Goal: Find specific page/section: Find specific page/section

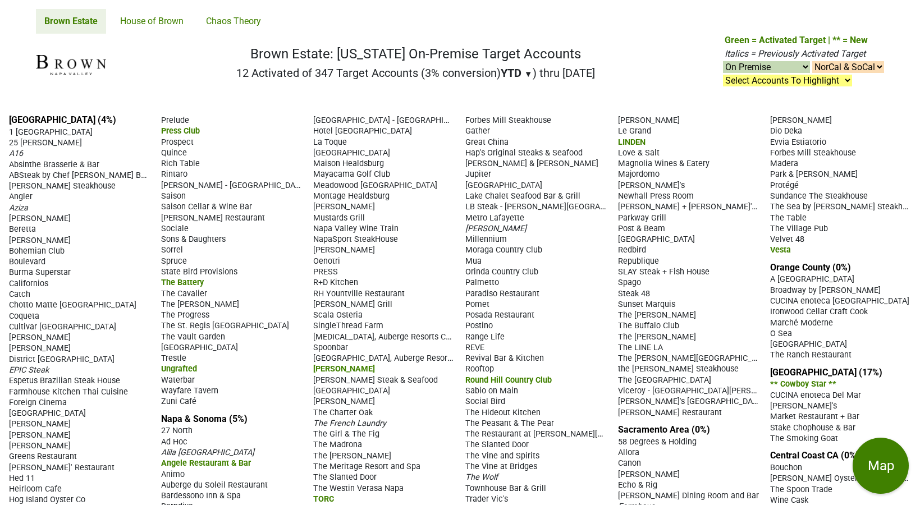
select select "on"
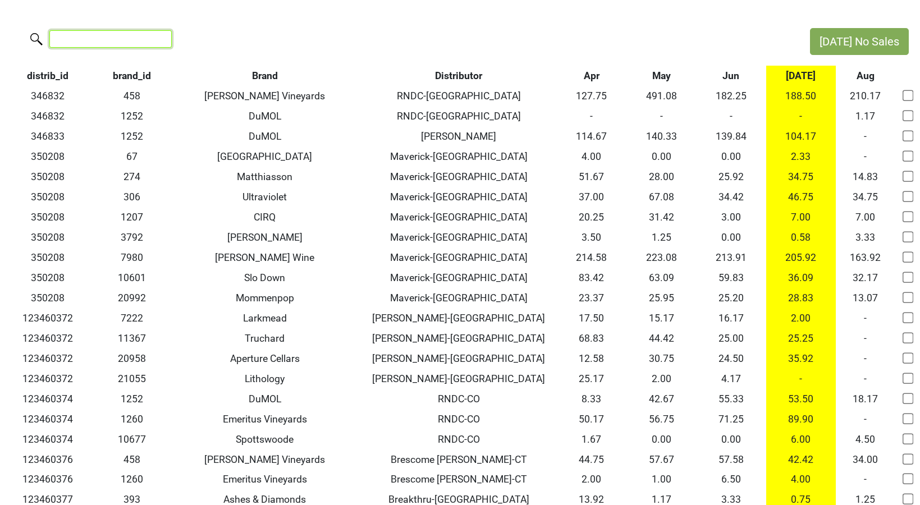
click at [126, 36] on input "search" at bounding box center [110, 38] width 122 height 17
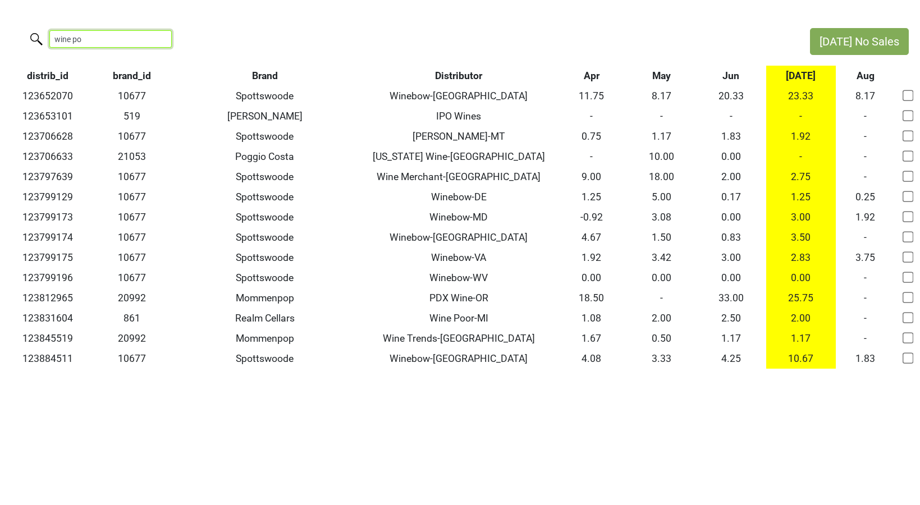
type input "wine poo"
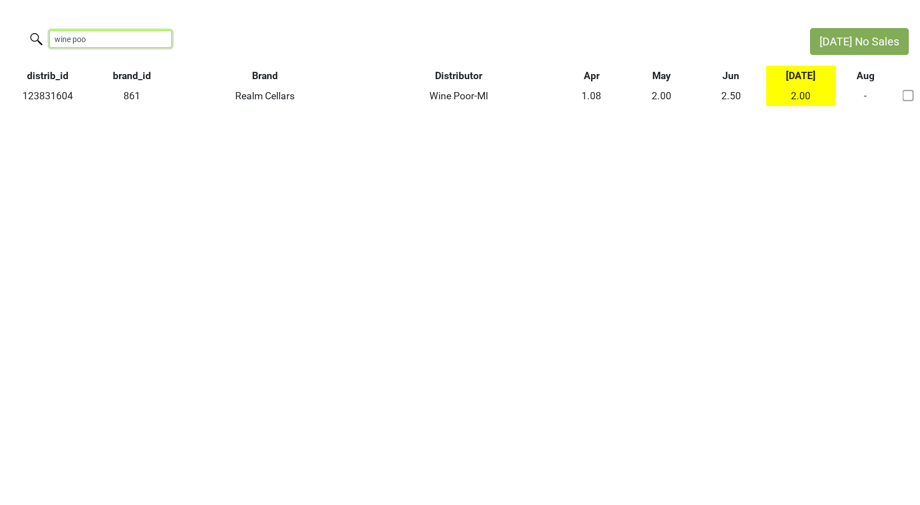
click at [157, 42] on input "wine poo" at bounding box center [110, 38] width 122 height 17
click at [152, 39] on input "wine poo" at bounding box center [110, 38] width 122 height 17
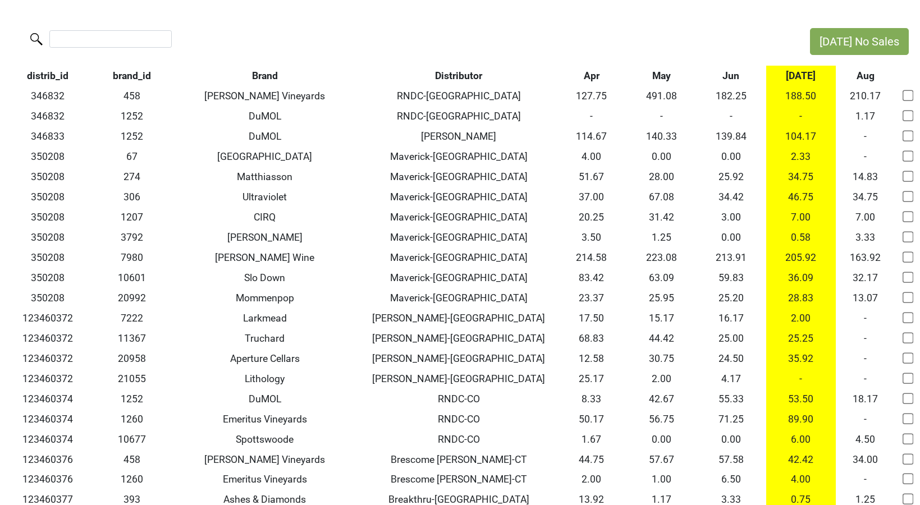
click at [744, 71] on th "Jun" at bounding box center [731, 76] width 70 height 20
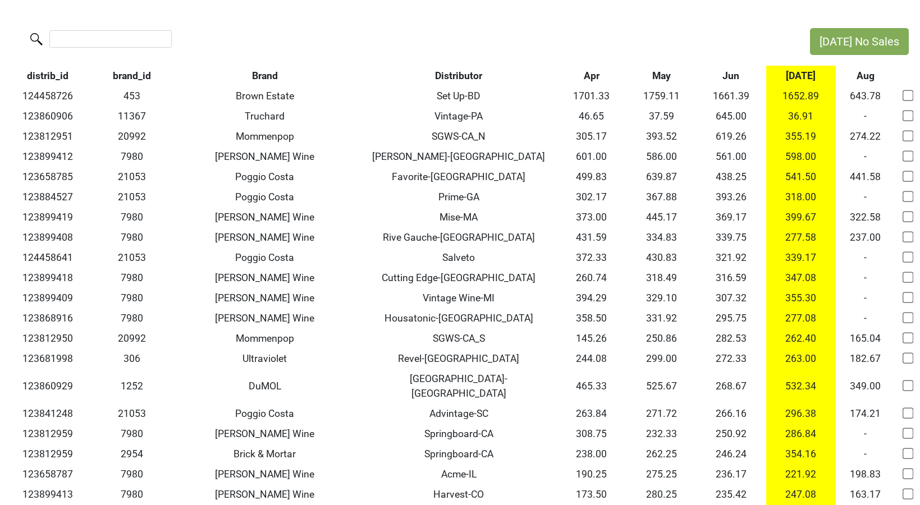
click at [803, 72] on th "Jul" at bounding box center [801, 76] width 70 height 20
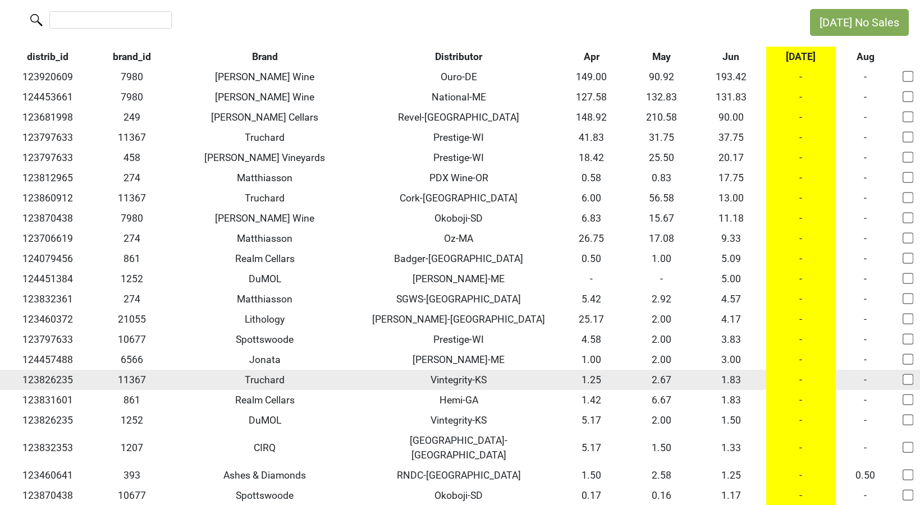
scroll to position [20, 0]
